Goal: Transaction & Acquisition: Purchase product/service

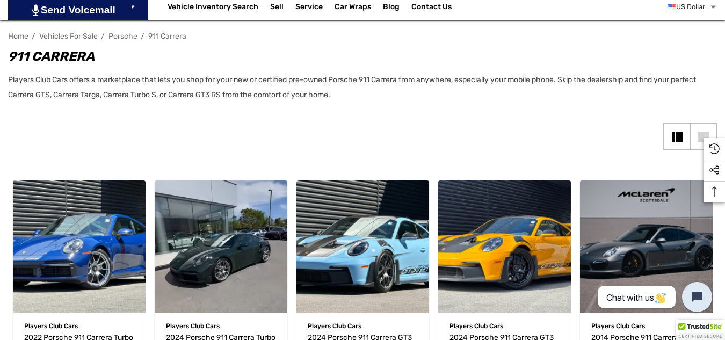
drag, startPoint x: 729, startPoint y: 41, endPoint x: 729, endPoint y: 102, distance: 60.6
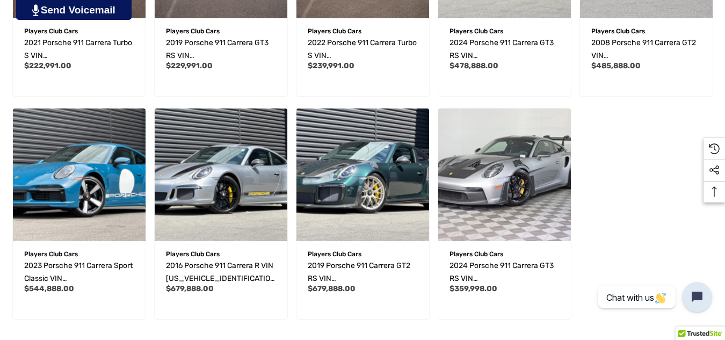
scroll to position [666, 0]
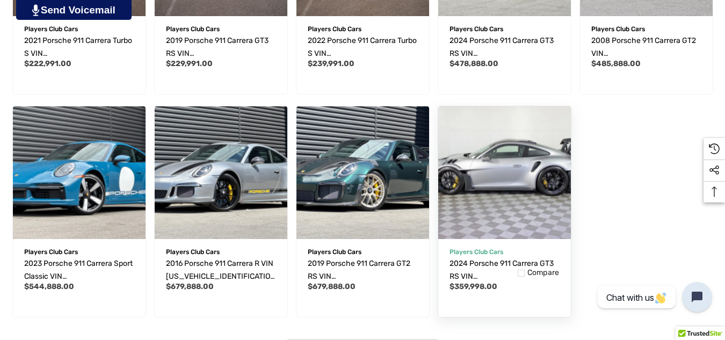
click at [514, 158] on img "2024 Porsche 911 Carrera GT3 RS VIN WP0AF2A91RS272120,$359,998.00\a" at bounding box center [504, 172] width 146 height 146
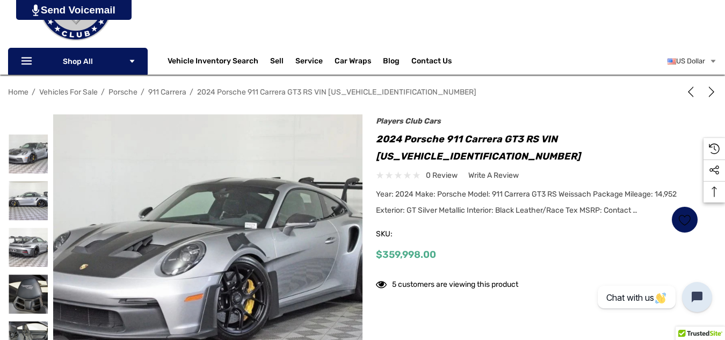
drag, startPoint x: 726, startPoint y: 18, endPoint x: 728, endPoint y: 70, distance: 51.6
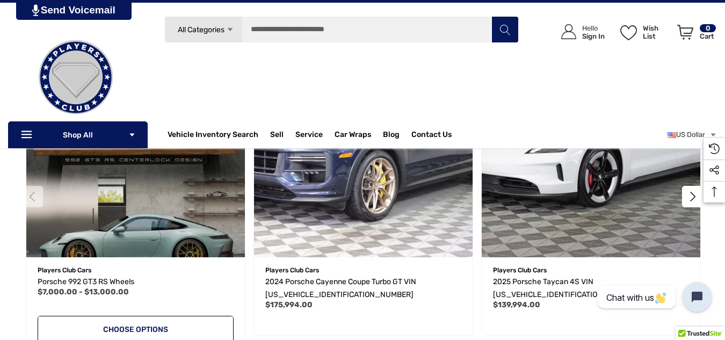
scroll to position [1699, 0]
